Goal: Navigation & Orientation: Find specific page/section

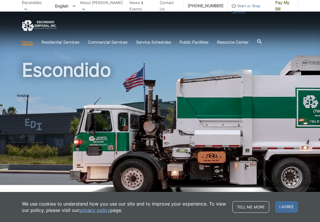
click at [135, 111] on h1 "Escondido" at bounding box center [160, 124] width 277 height 127
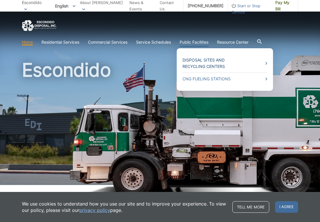
click at [197, 59] on link "Disposal Sites and Recycling Centers" at bounding box center [225, 63] width 85 height 13
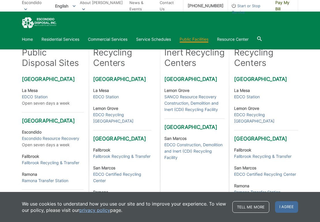
scroll to position [200, 0]
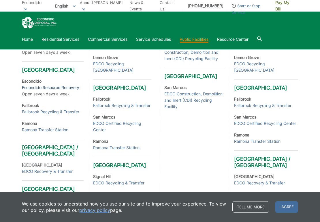
click at [41, 91] on link "Escondido Resource Recovery" at bounding box center [50, 87] width 57 height 6
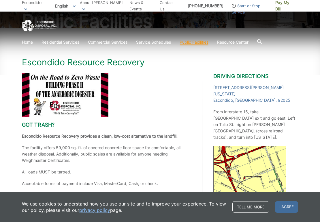
scroll to position [160, 0]
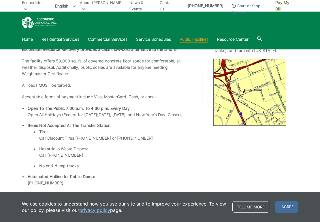
click at [252, 146] on div "Driving Directions 1044 W. Washington Ave. Escondido, CA. 92025 From Interstate…" at bounding box center [256, 85] width 85 height 199
